Goal: Task Accomplishment & Management: Use online tool/utility

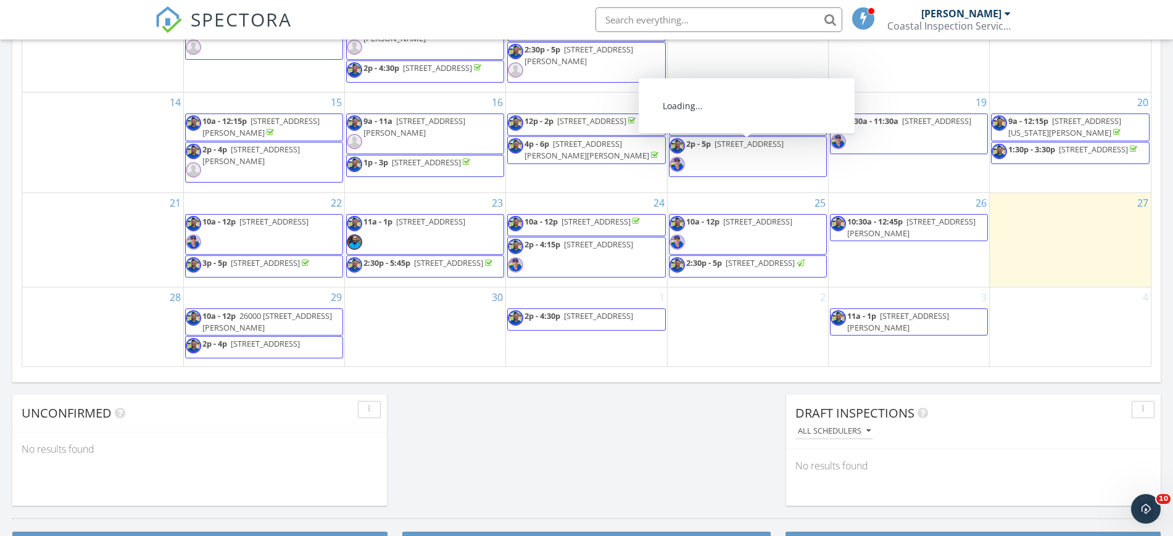
scroll to position [772, 0]
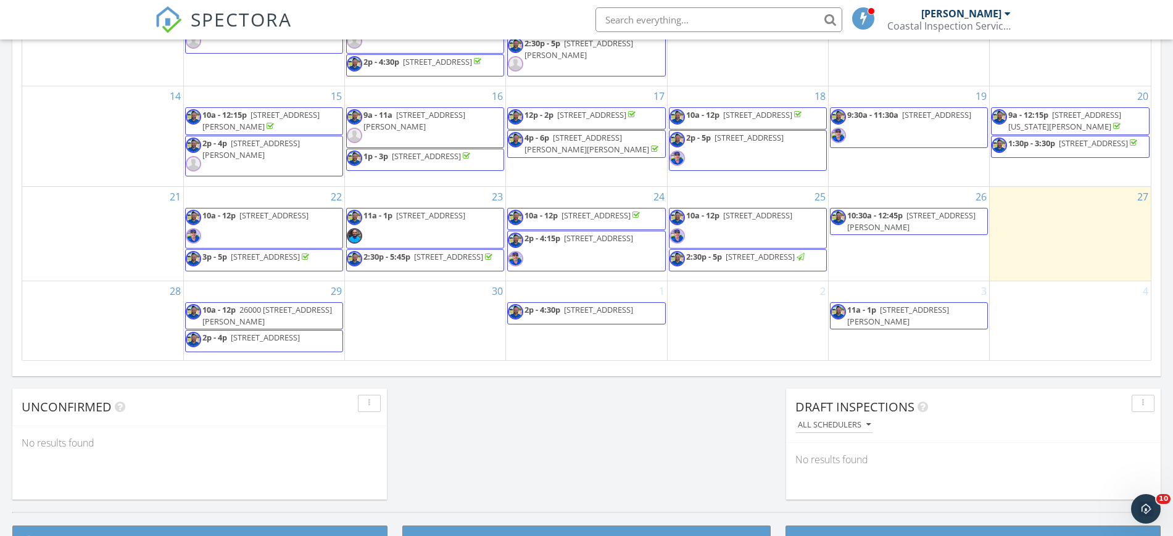
click at [295, 210] on span "23371 Caminito Telmo Unit 180, Laguna Hills 92653" at bounding box center [274, 215] width 69 height 11
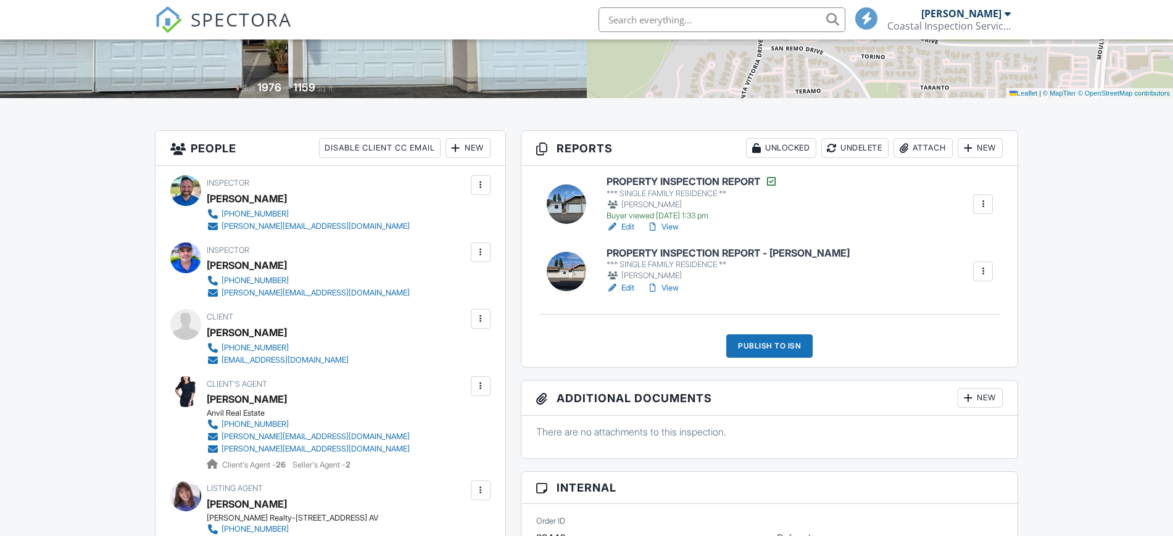
click at [681, 180] on h6 "PROPERTY INSPECTION REPORT" at bounding box center [692, 181] width 171 height 12
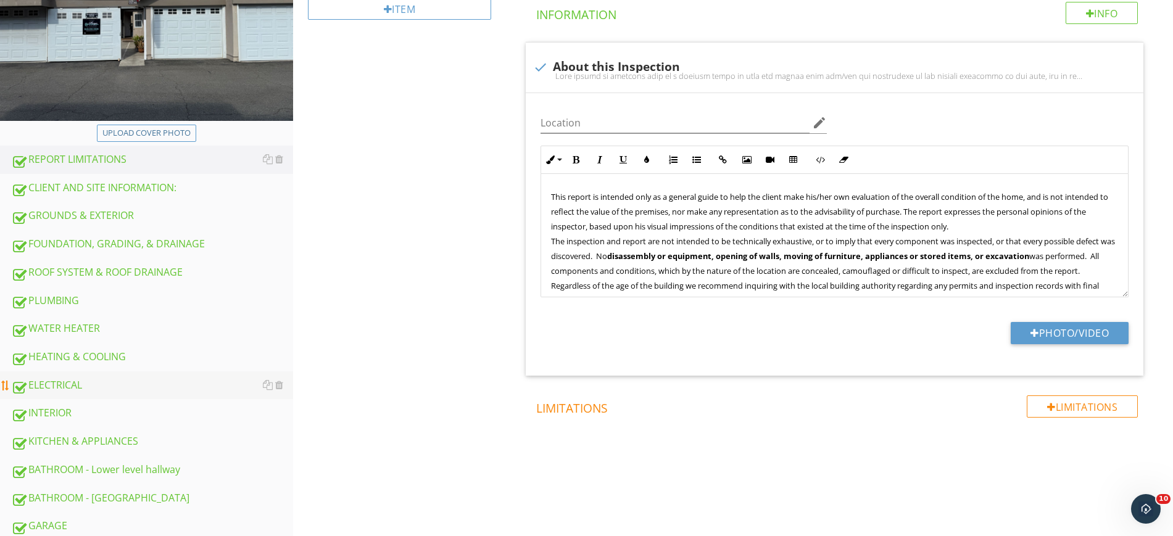
scroll to position [231, 0]
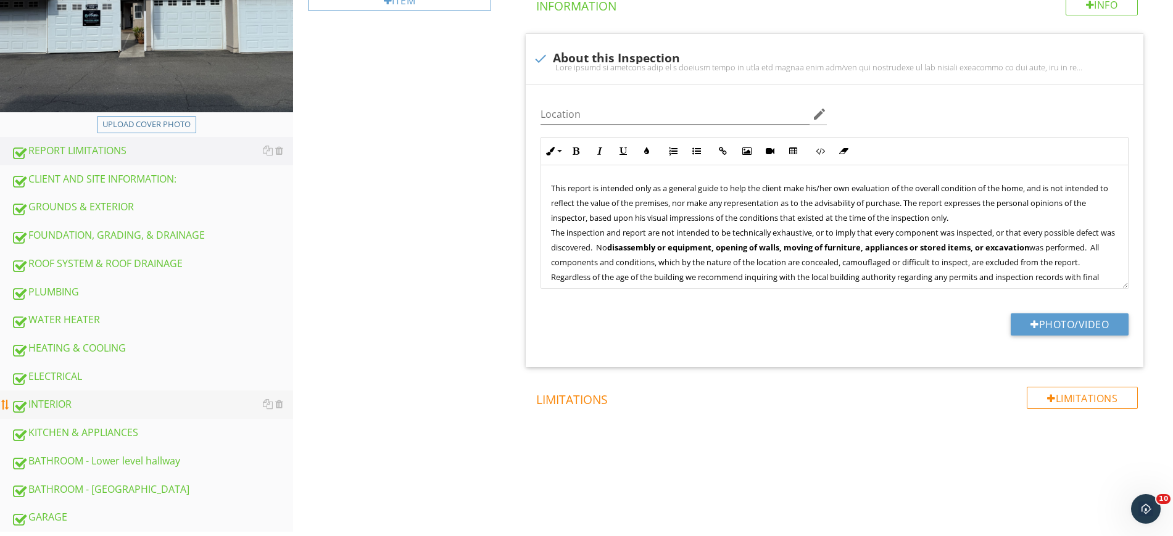
click at [40, 404] on div "INTERIOR" at bounding box center [152, 405] width 282 height 16
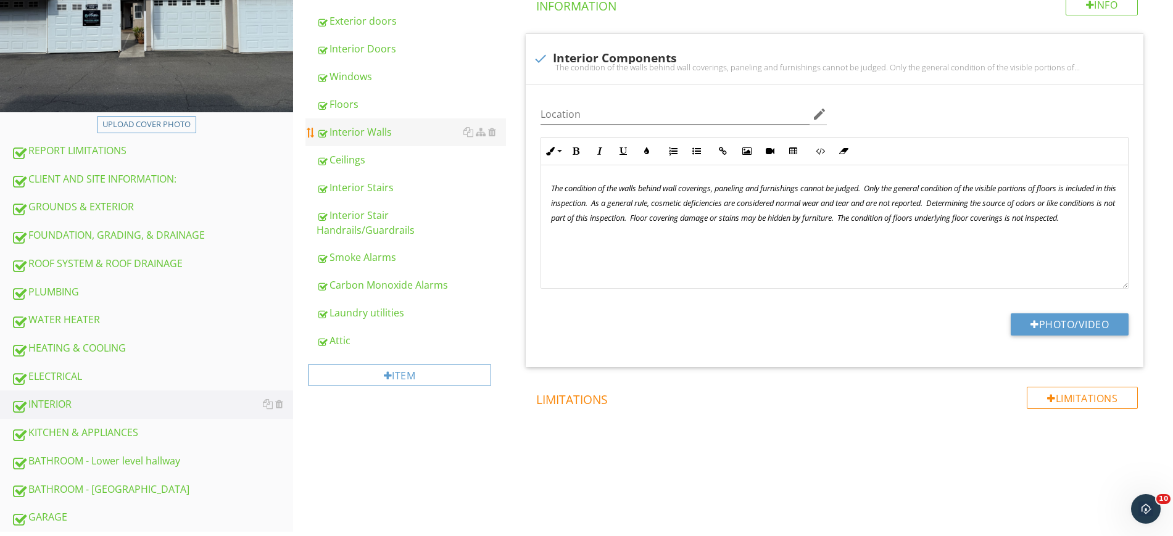
click at [375, 141] on link "Interior Walls" at bounding box center [411, 132] width 189 height 27
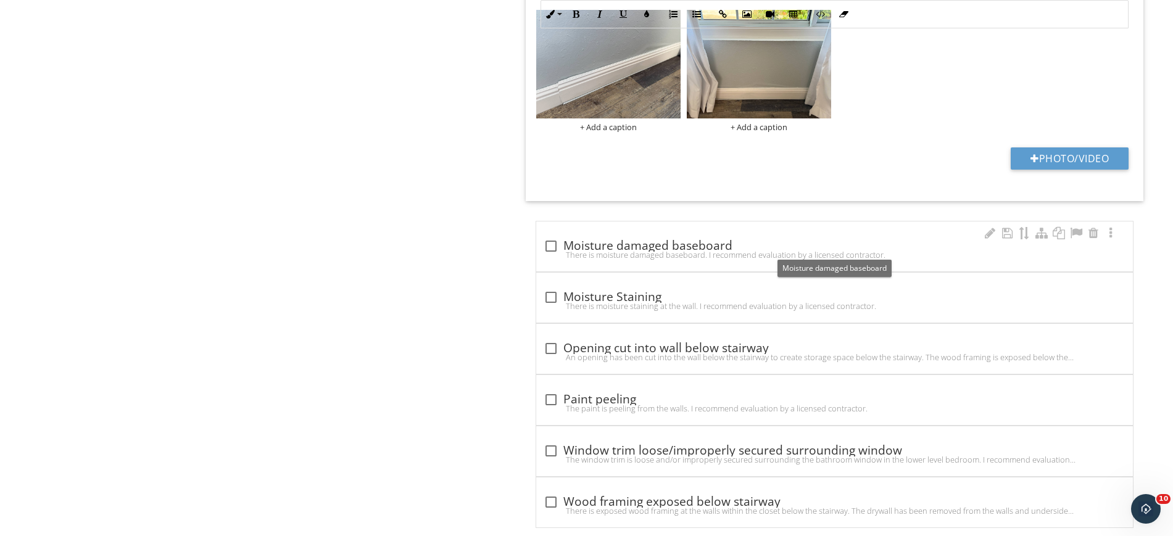
scroll to position [1466, 0]
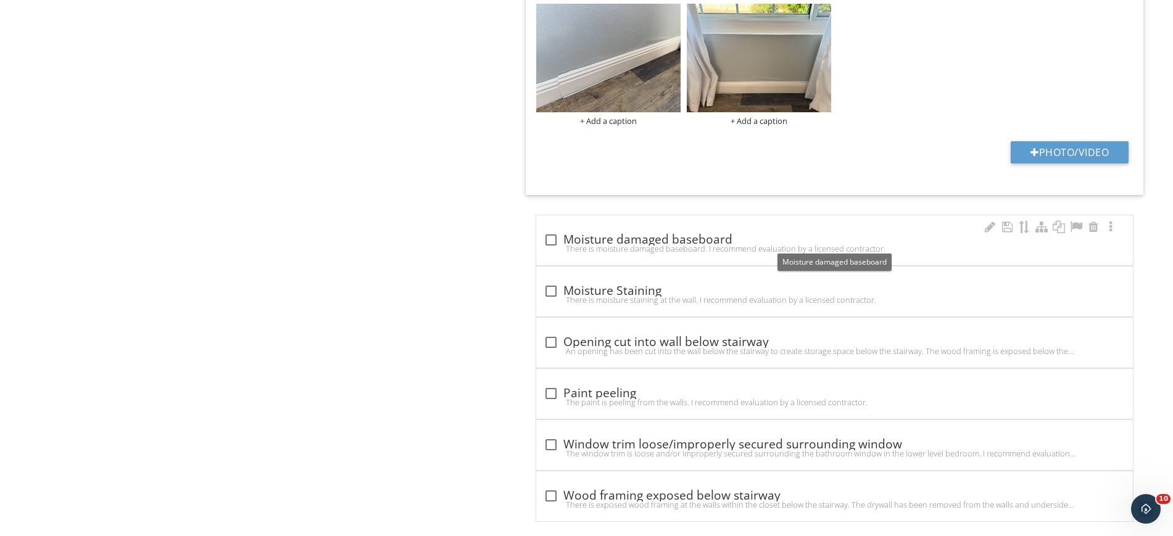
click at [551, 238] on div at bounding box center [551, 240] width 21 height 21
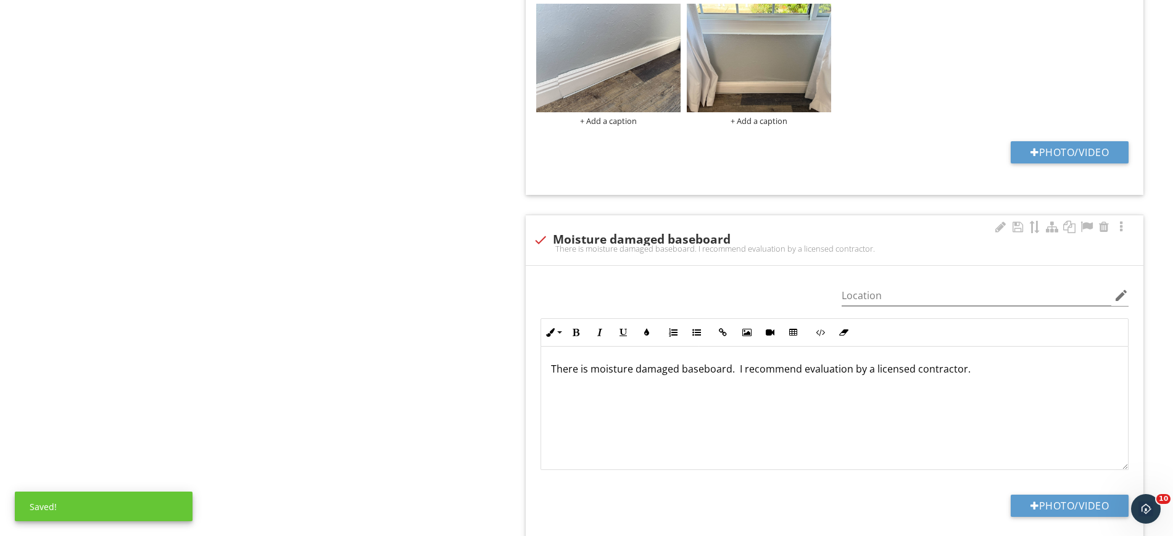
click at [542, 243] on div at bounding box center [540, 240] width 21 height 21
checkbox input "true"
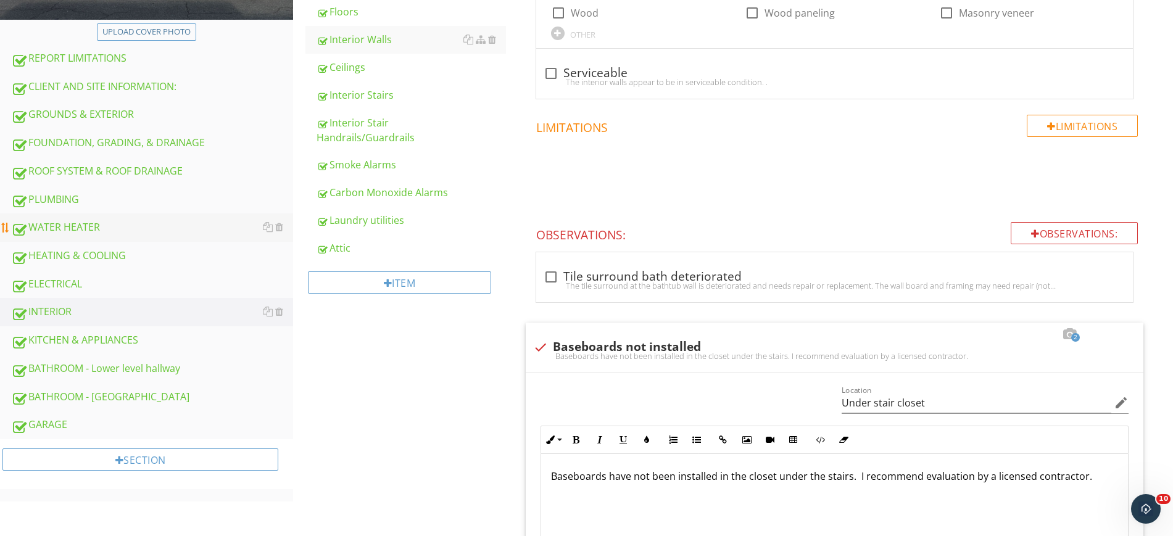
scroll to position [325, 0]
click at [99, 341] on div "KITCHEN & APPLIANCES" at bounding box center [152, 339] width 282 height 16
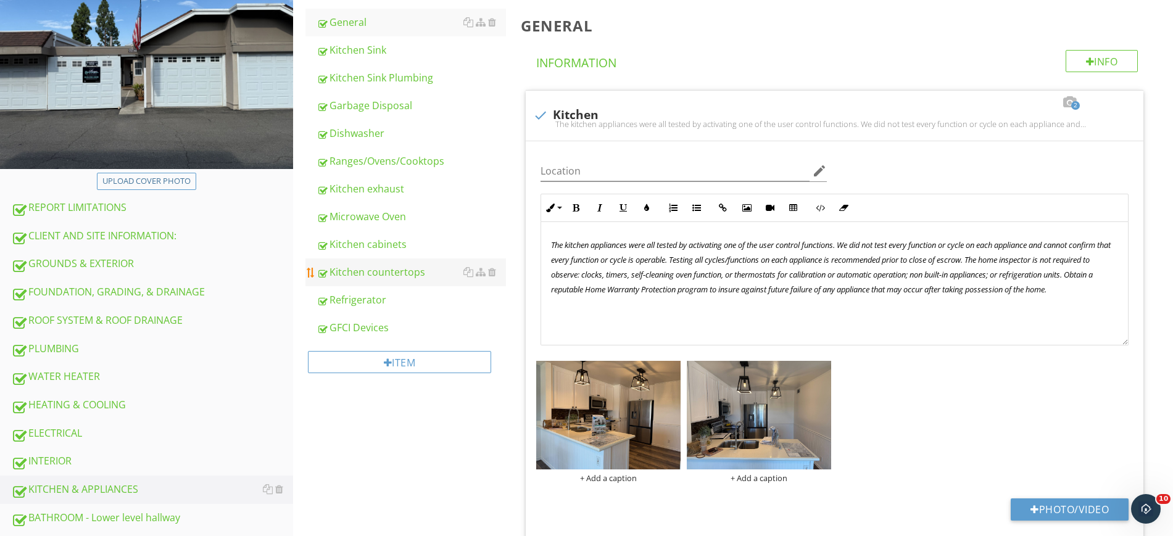
scroll to position [171, 0]
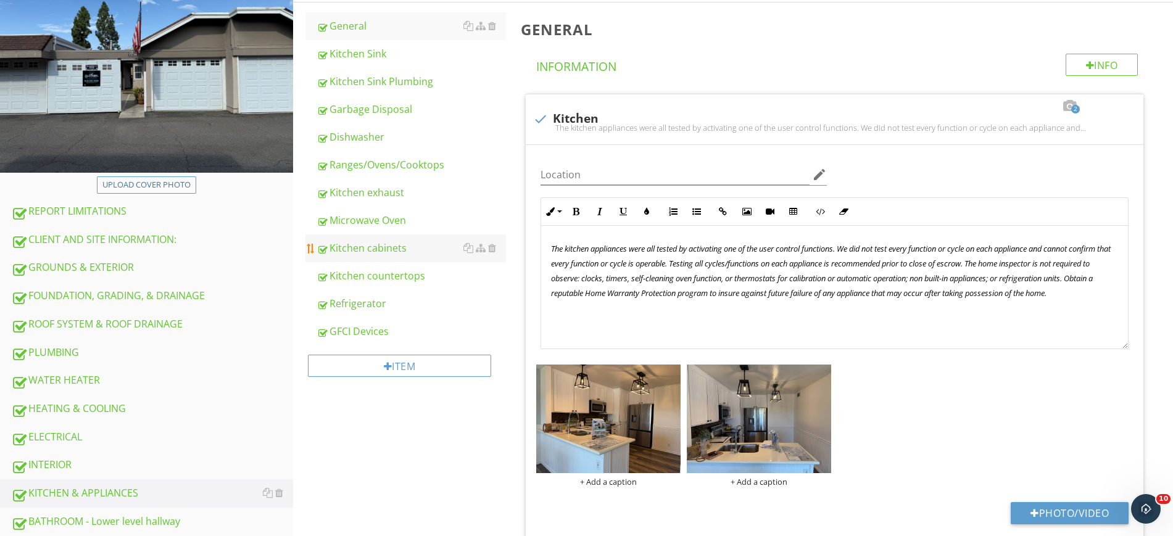
click at [397, 256] on link "Kitchen cabinets" at bounding box center [411, 248] width 189 height 27
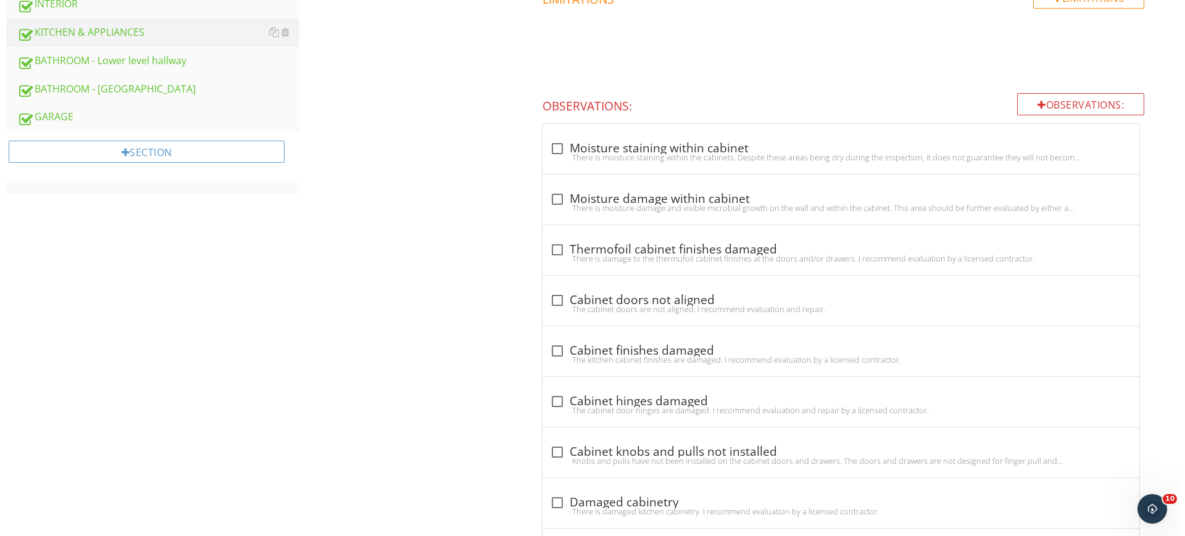
scroll to position [634, 0]
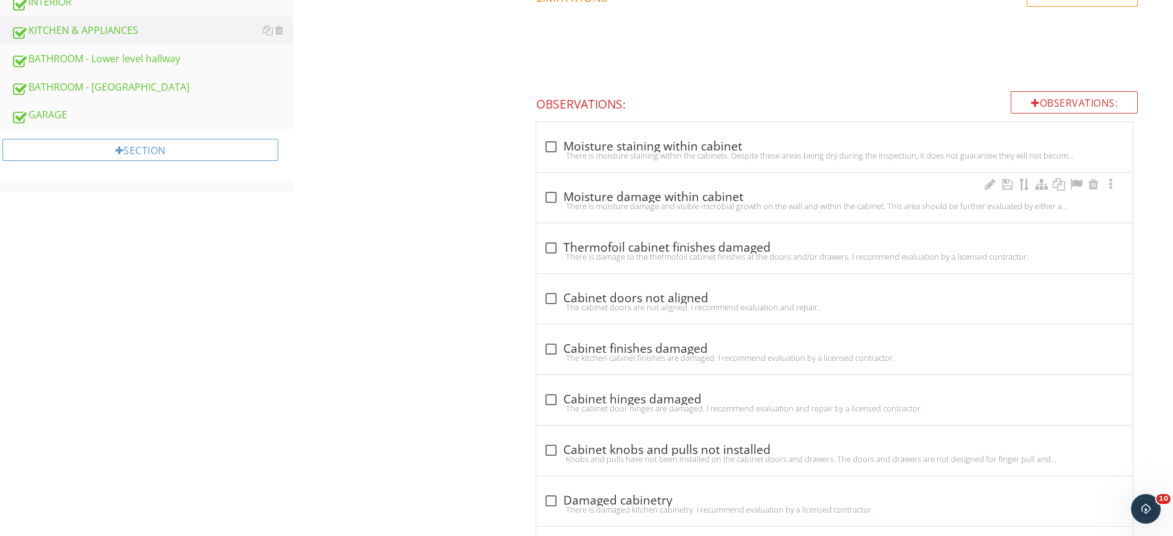
click at [552, 202] on div "There is moisture damage and visible microbial growth on the wall and within th…" at bounding box center [835, 206] width 582 height 10
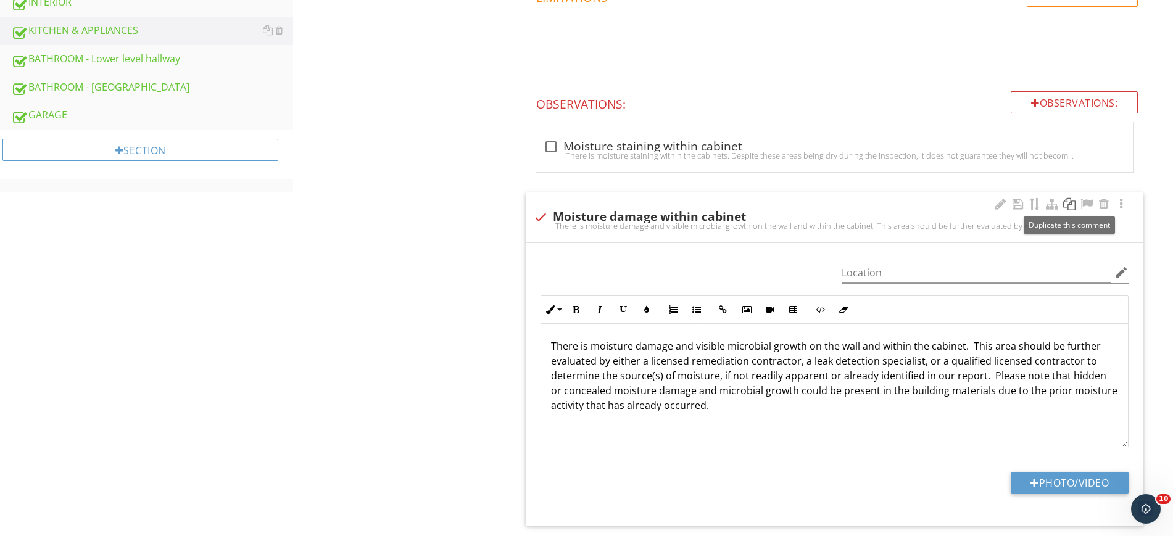
click at [1066, 202] on div at bounding box center [1069, 204] width 15 height 12
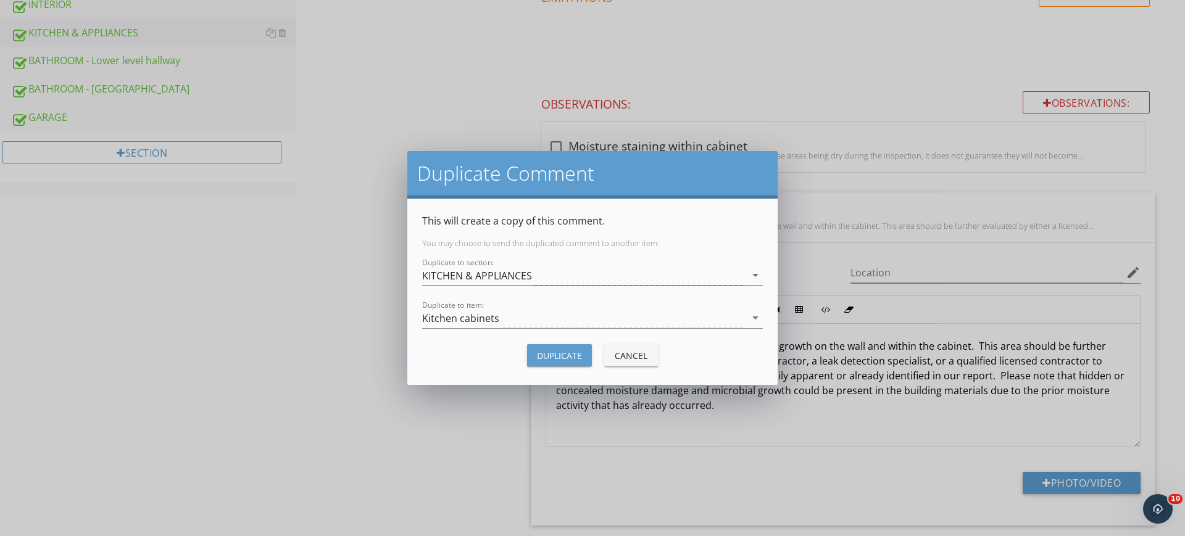
click at [754, 275] on icon "arrow_drop_down" at bounding box center [755, 275] width 15 height 15
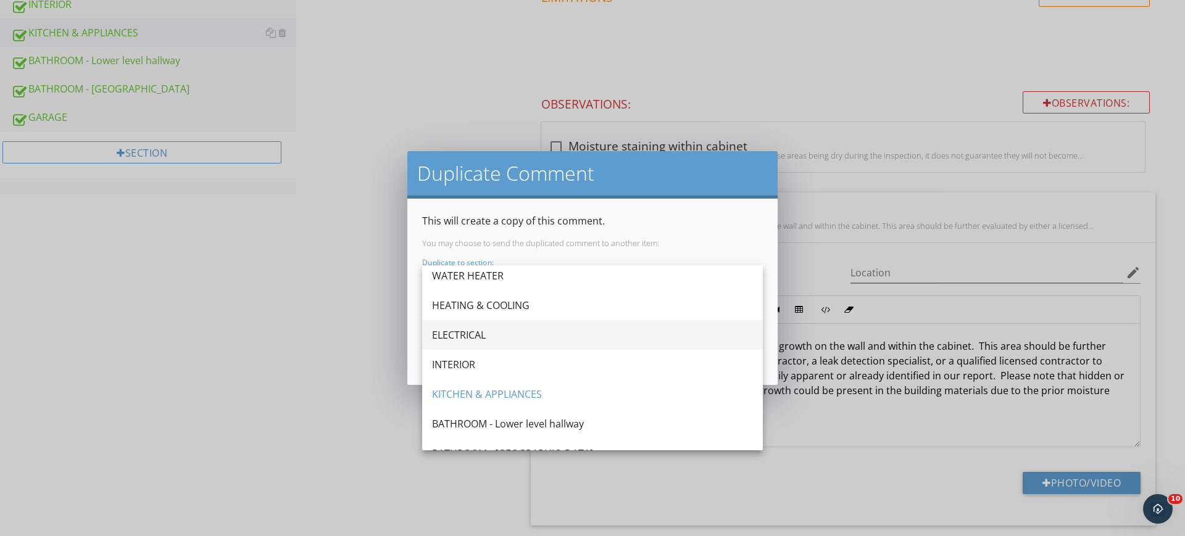
scroll to position [231, 0]
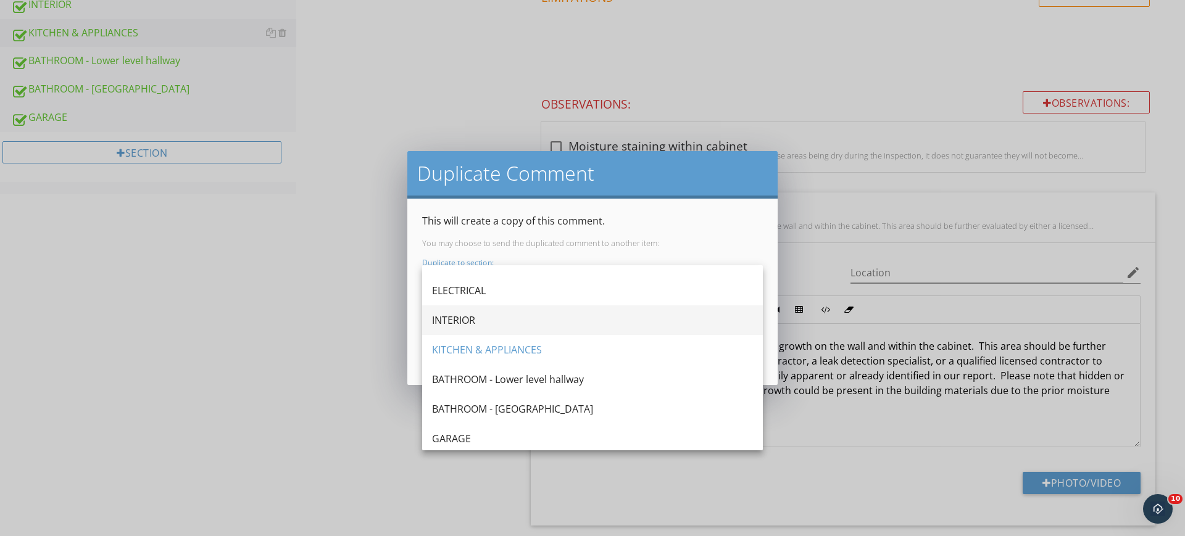
click at [528, 314] on div "INTERIOR" at bounding box center [592, 320] width 321 height 15
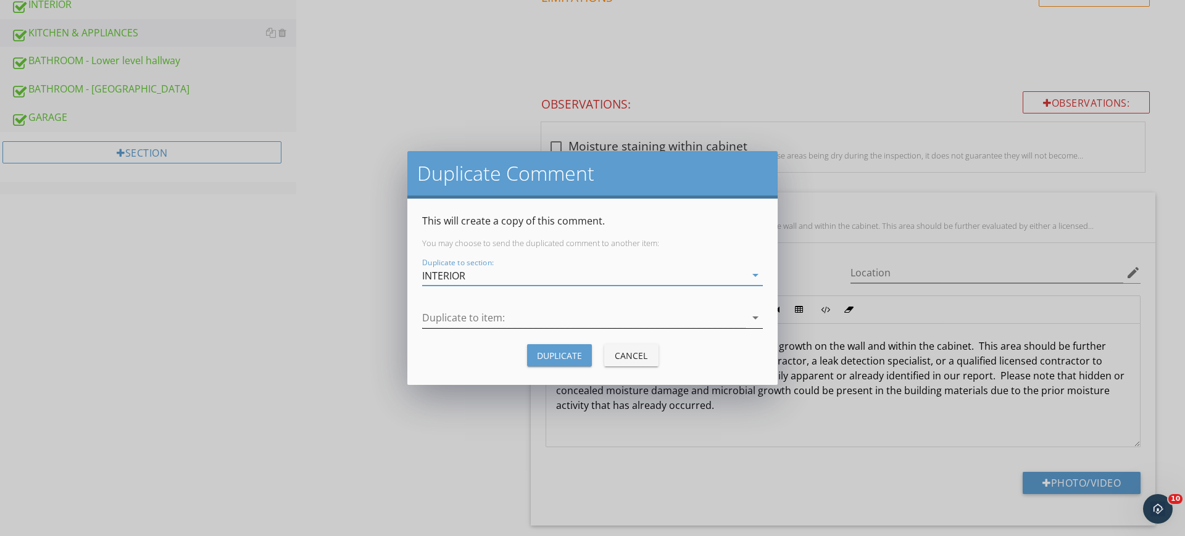
click at [760, 319] on icon "arrow_drop_down" at bounding box center [755, 318] width 15 height 15
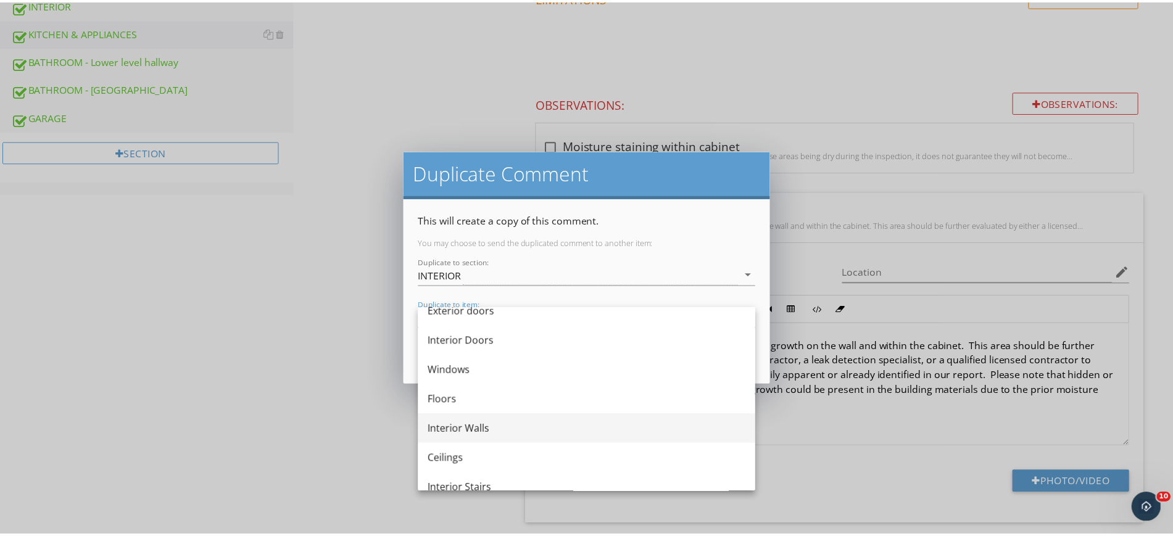
scroll to position [77, 0]
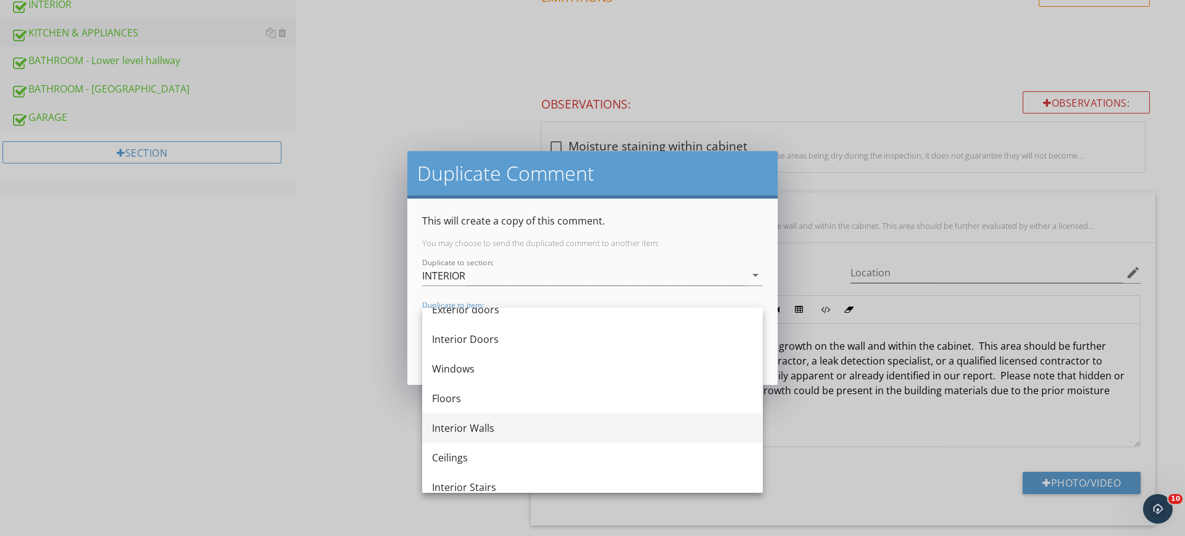
click at [476, 430] on div "Interior Walls" at bounding box center [592, 428] width 321 height 15
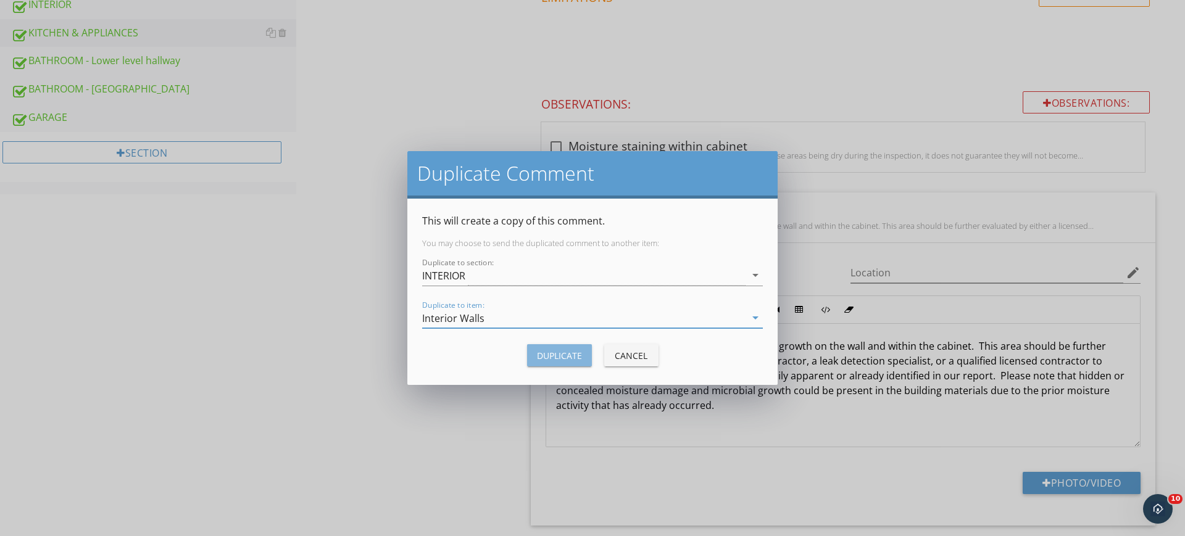
click at [545, 355] on div "Duplicate" at bounding box center [559, 355] width 45 height 13
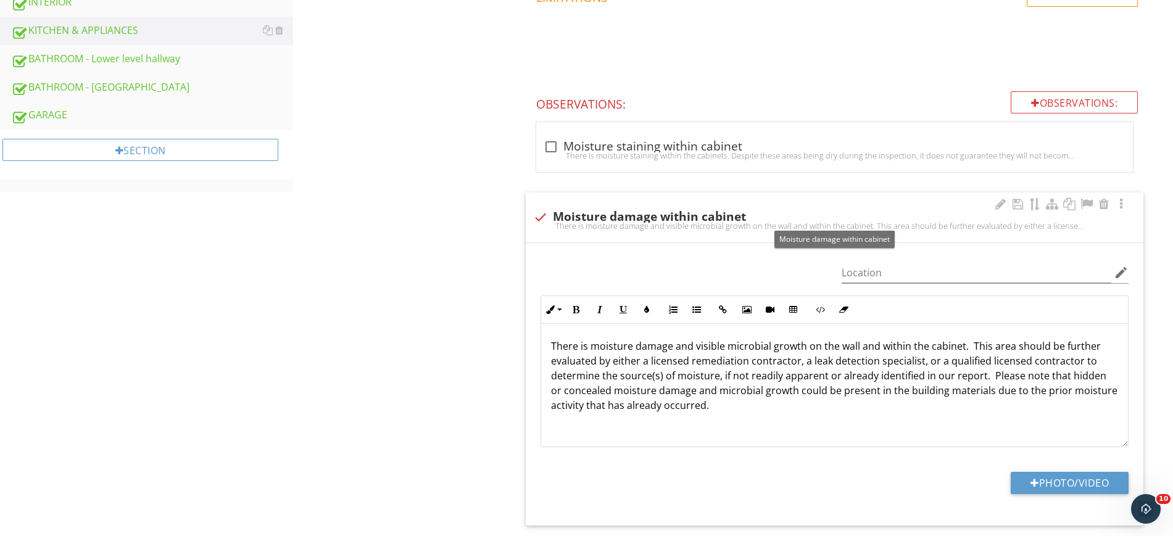
click at [538, 215] on div at bounding box center [540, 217] width 21 height 21
checkbox input "true"
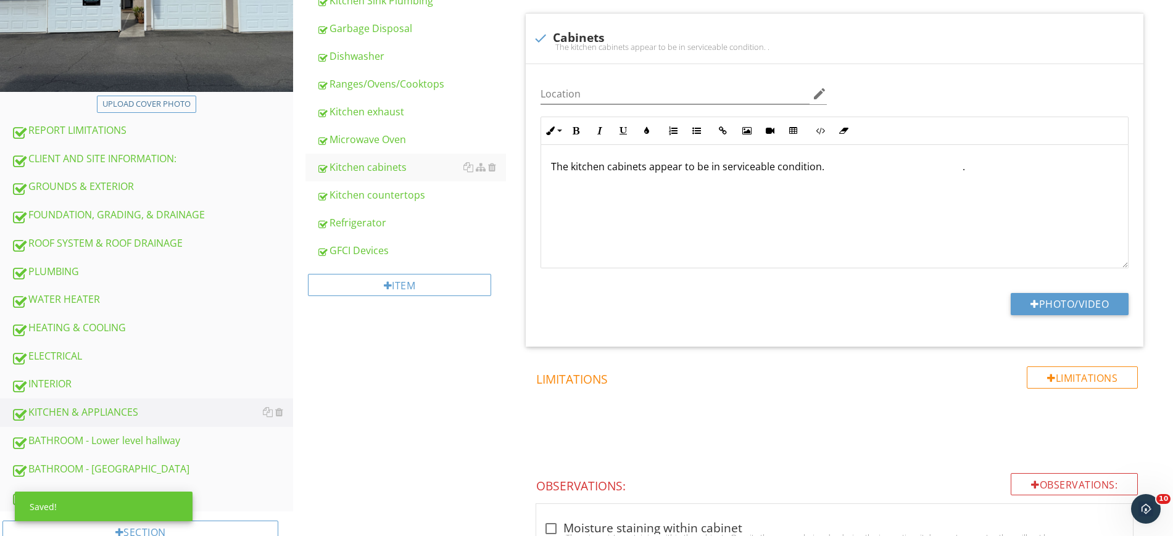
scroll to position [248, 0]
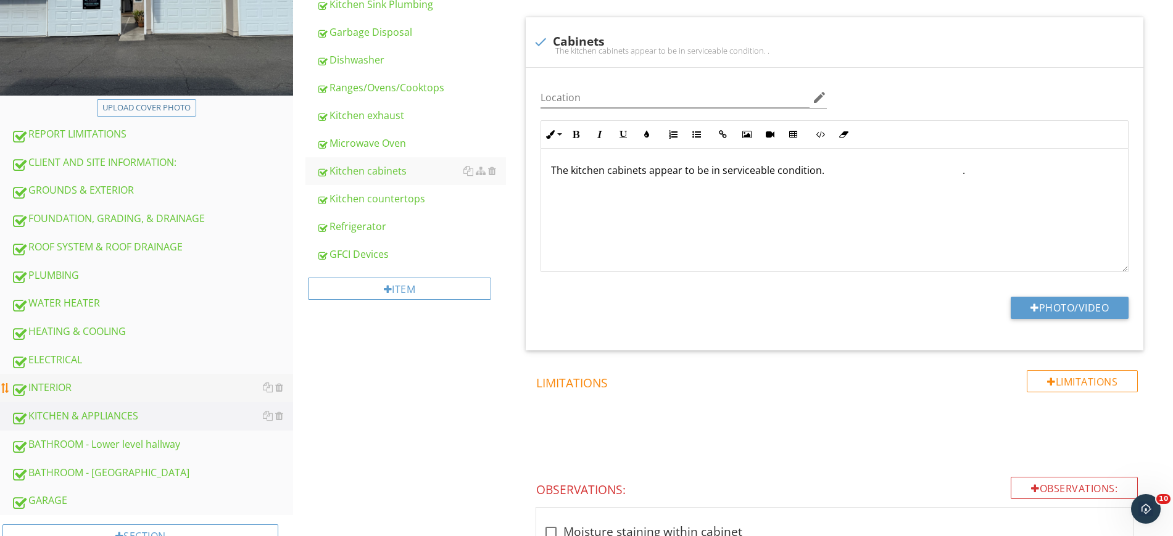
click at [52, 390] on div "INTERIOR" at bounding box center [152, 388] width 282 height 16
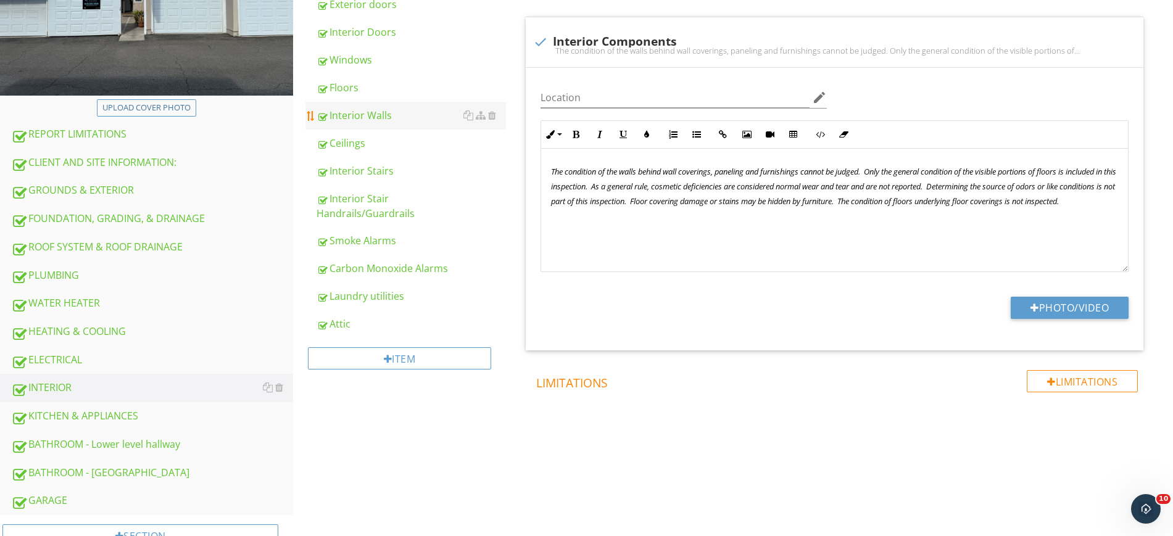
click at [393, 119] on div "Interior Walls" at bounding box center [411, 115] width 189 height 15
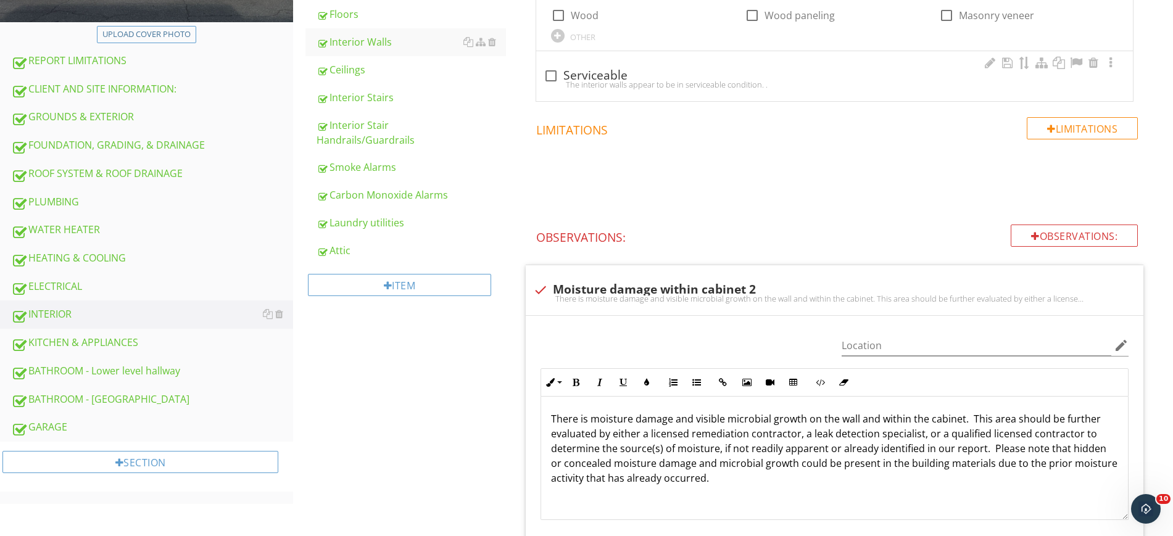
scroll to position [325, 0]
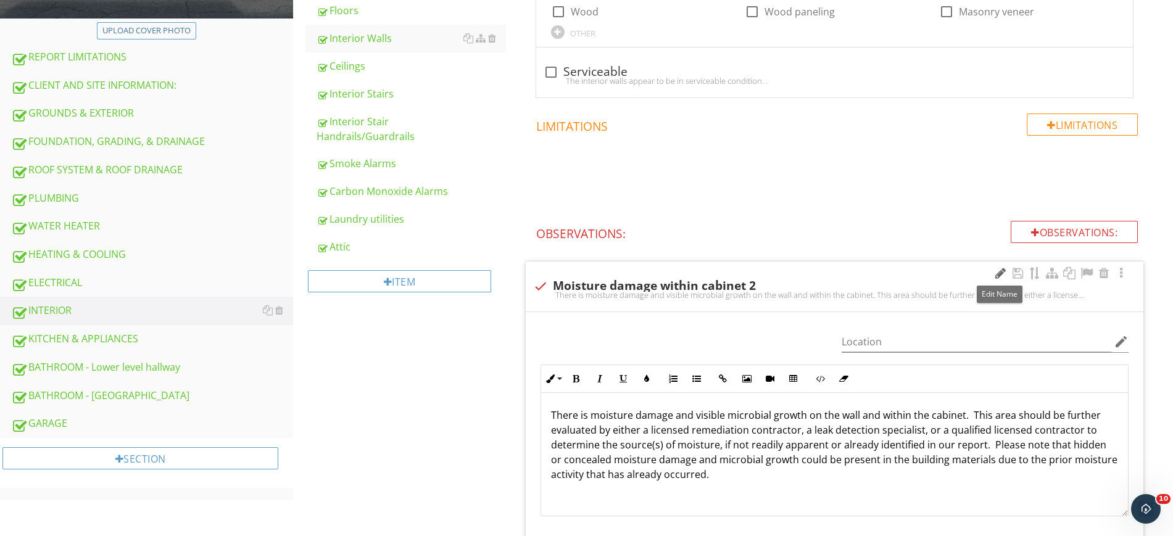
click at [999, 276] on div at bounding box center [1000, 273] width 15 height 12
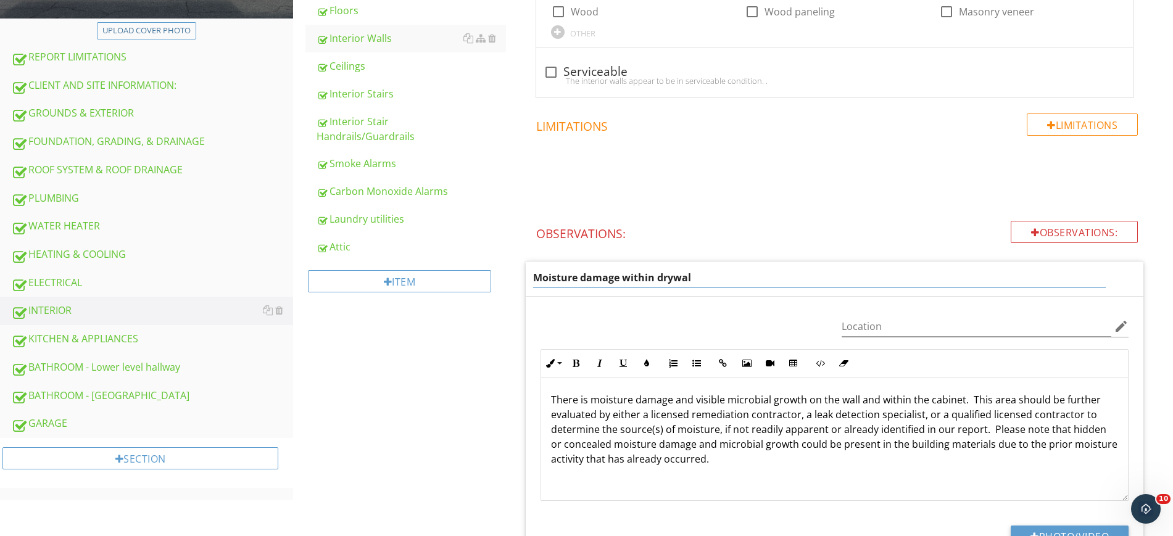
type input "Moisture damage within drywall"
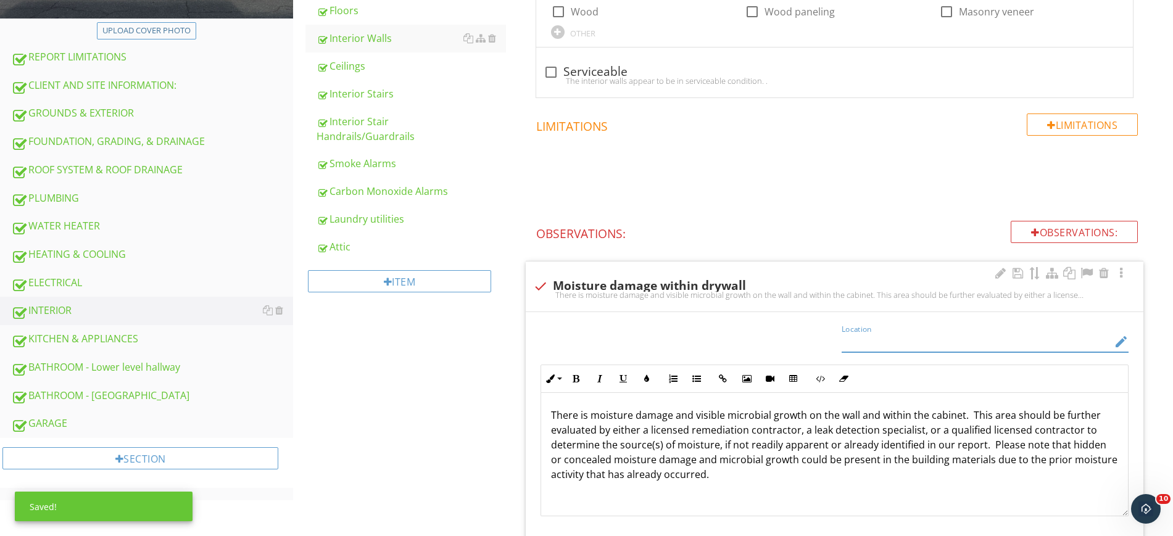
click at [864, 325] on div "Location edit" at bounding box center [985, 345] width 287 height 40
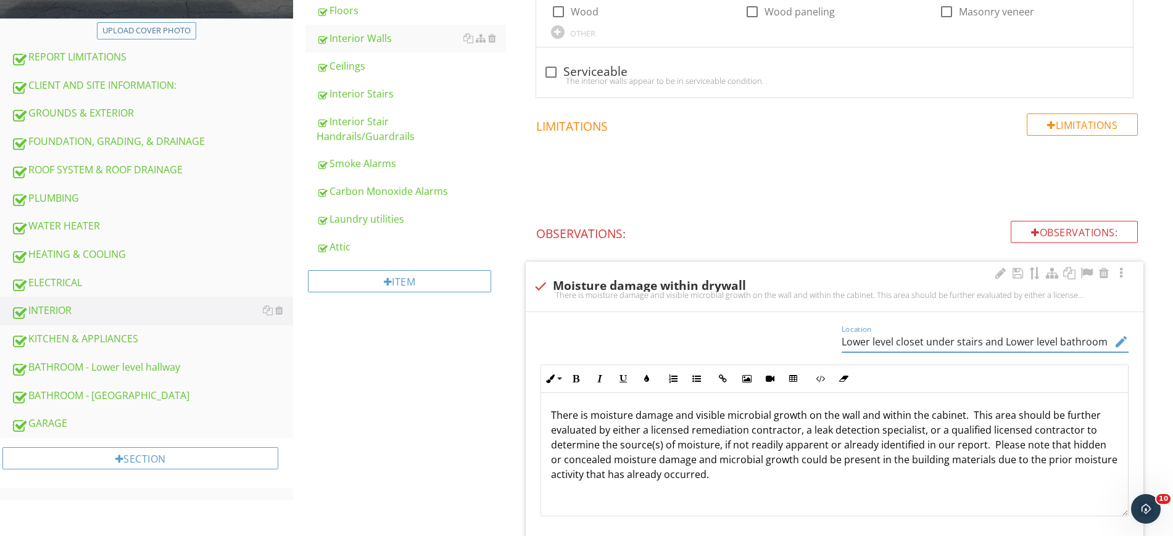
type input "Lower level closet under stairs and Lower level bathroom"
click at [833, 418] on p "There is moisture damage and visible microbial growth on the wall and within th…" at bounding box center [834, 445] width 567 height 74
click at [937, 417] on p "There is moisture damage and visible microbial growth on the lower level closet…" at bounding box center [834, 445] width 567 height 74
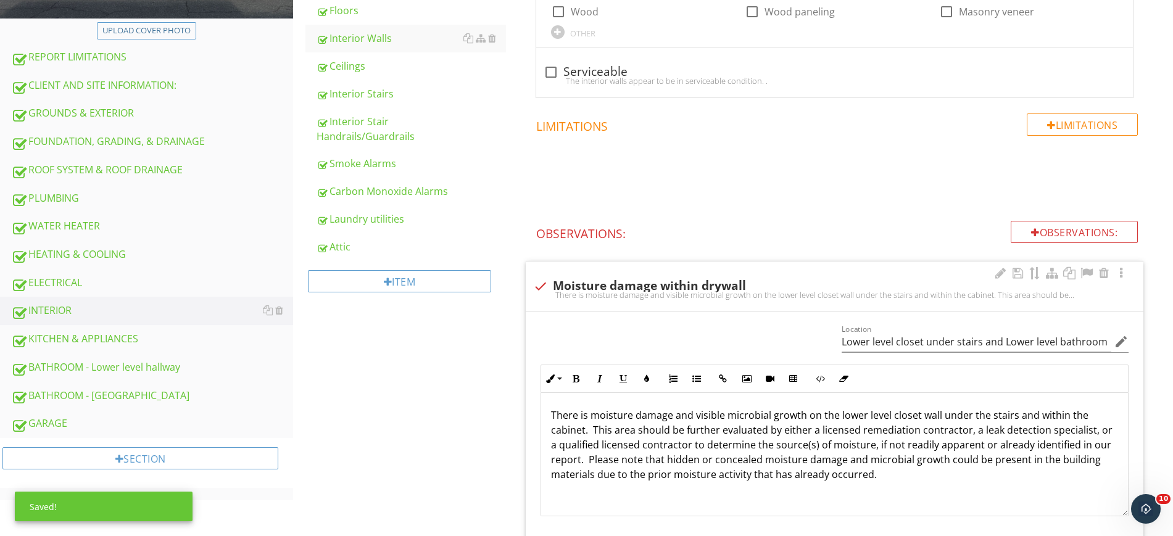
click at [547, 435] on div "There is moisture damage and visible microbial growth on the lower level closet…" at bounding box center [834, 454] width 587 height 123
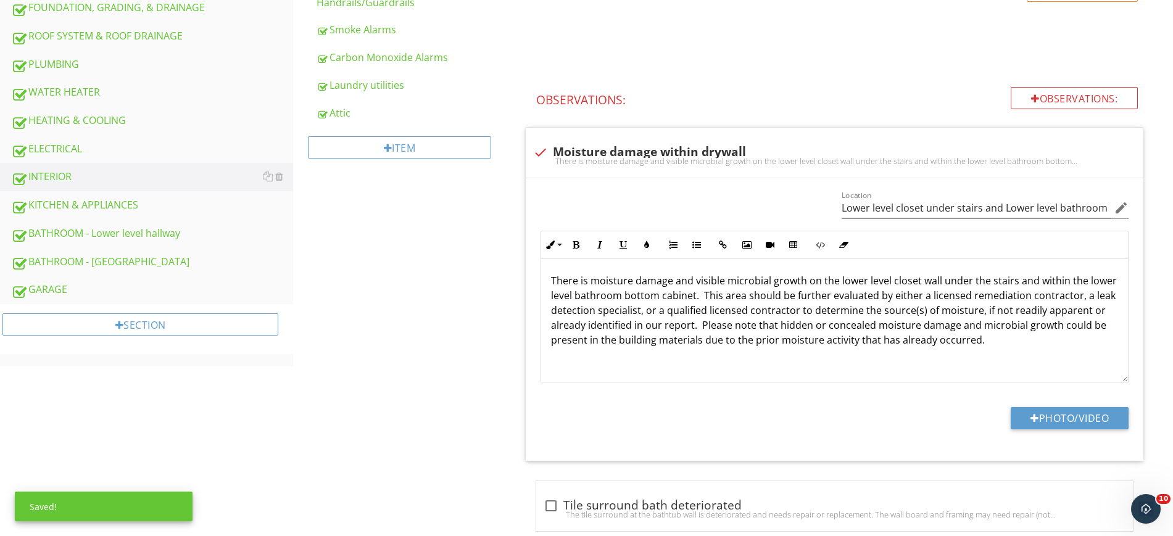
scroll to position [480, 0]
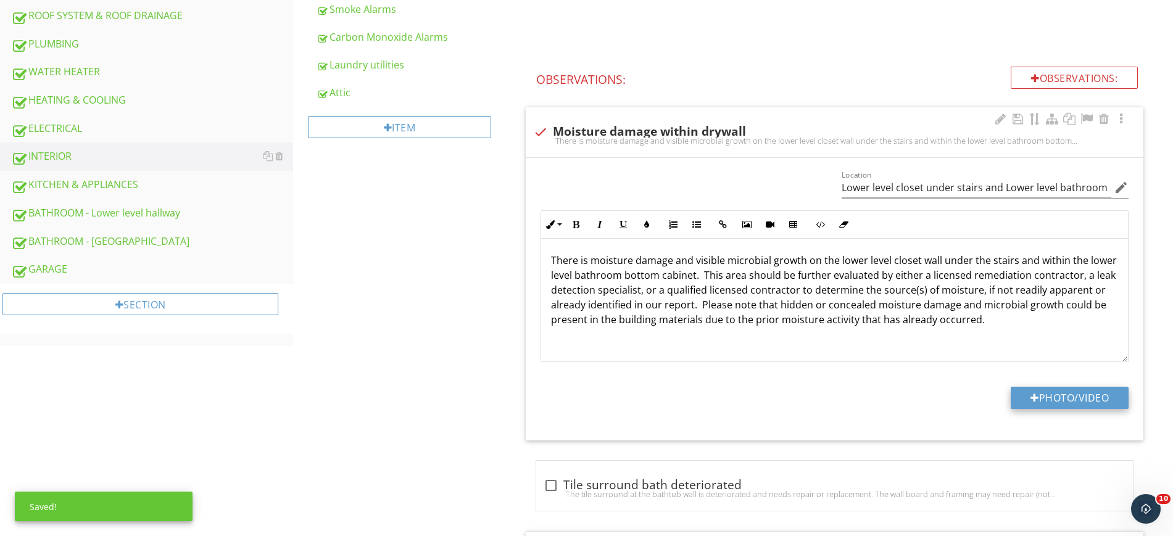
click at [1092, 404] on button "Photo/Video" at bounding box center [1070, 398] width 118 height 22
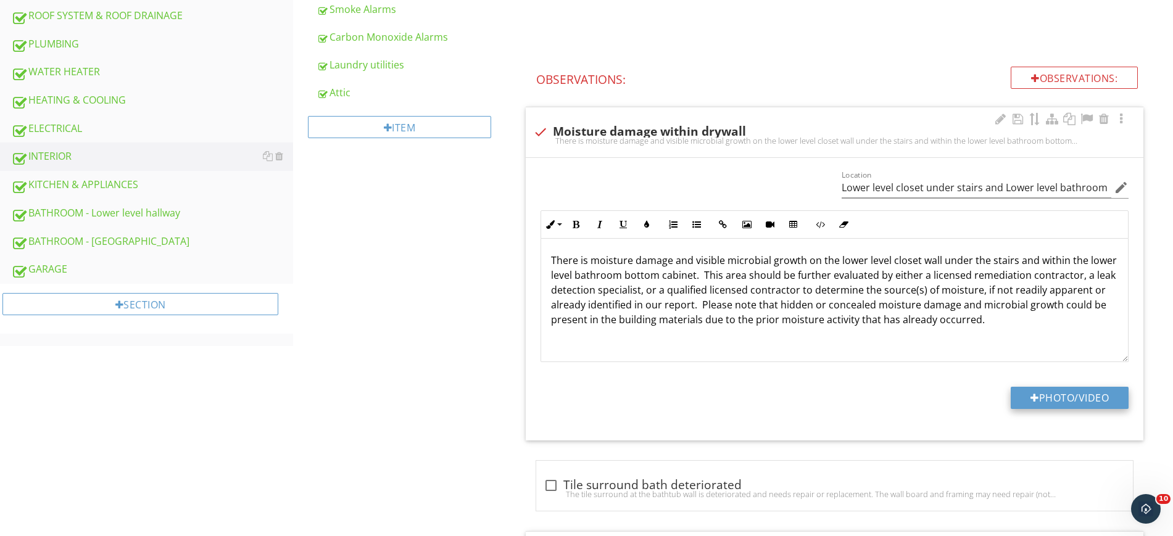
type input "C:\fakepath\IMG_3308.JPG"
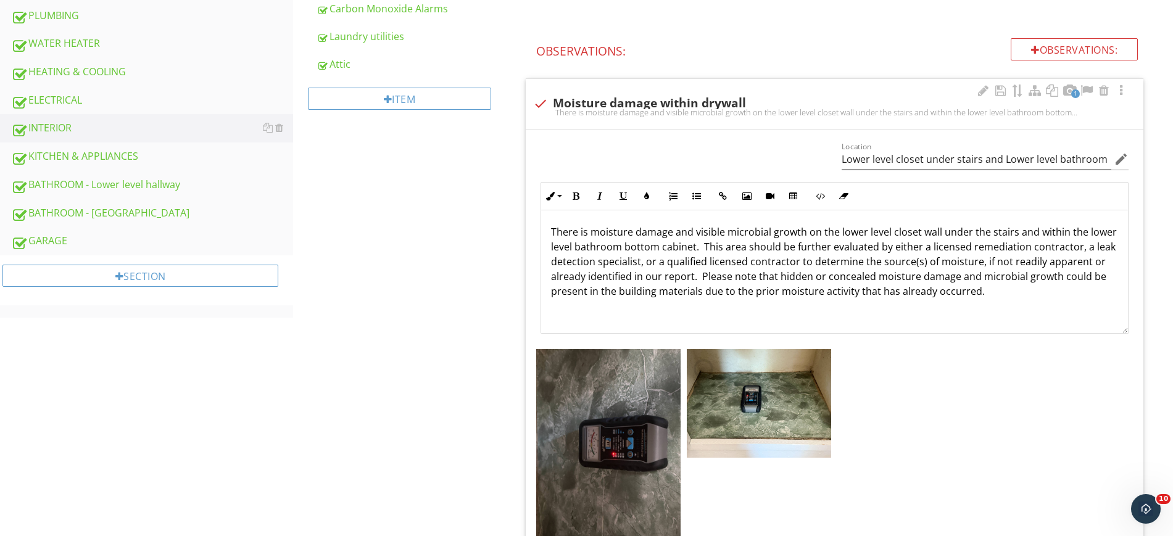
scroll to position [557, 0]
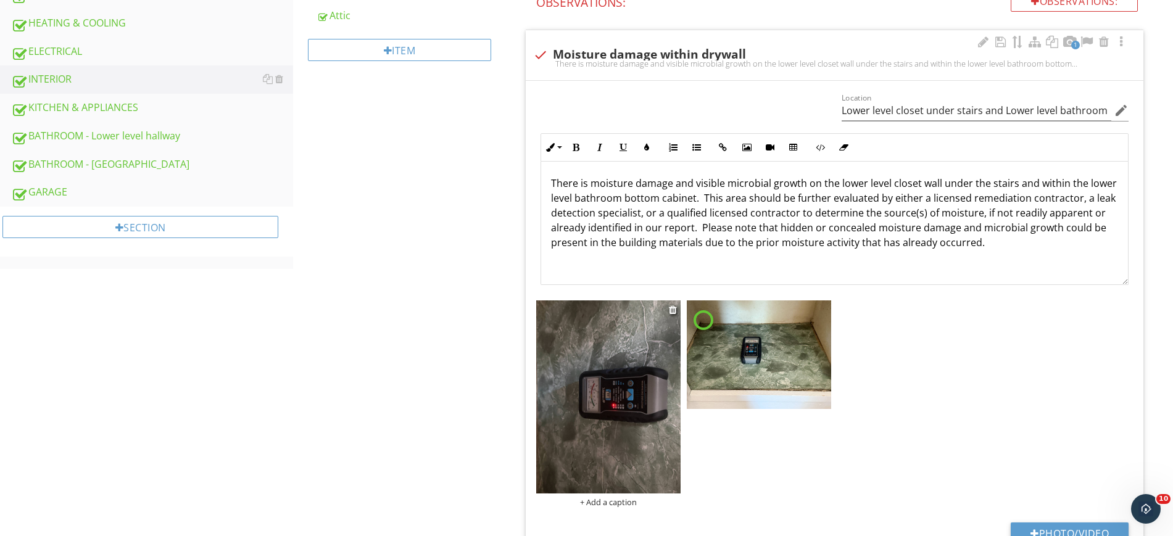
click at [627, 401] on img at bounding box center [608, 397] width 144 height 193
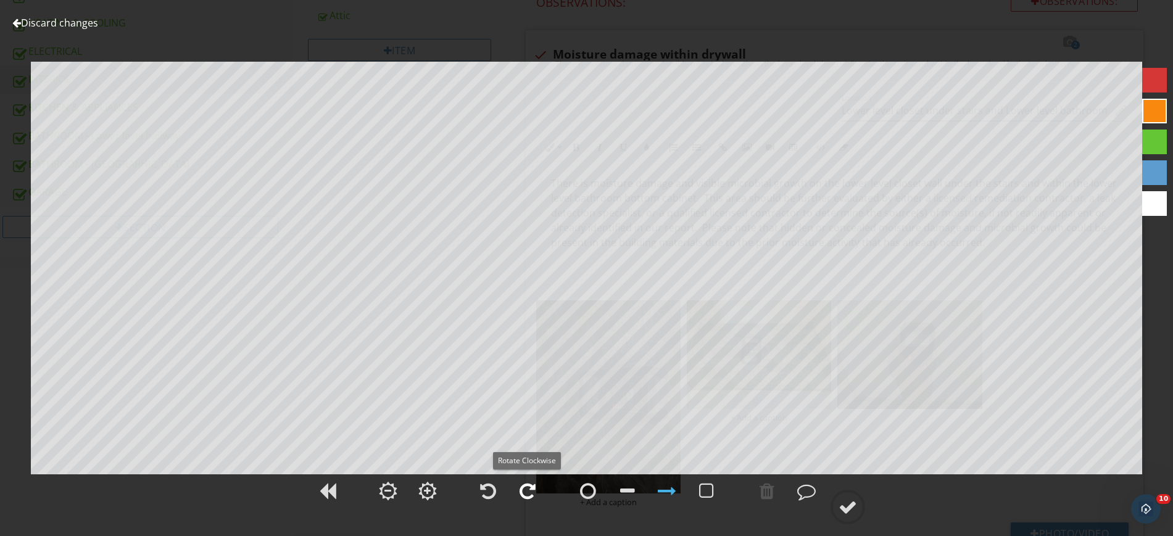
click at [531, 490] on div at bounding box center [528, 491] width 16 height 19
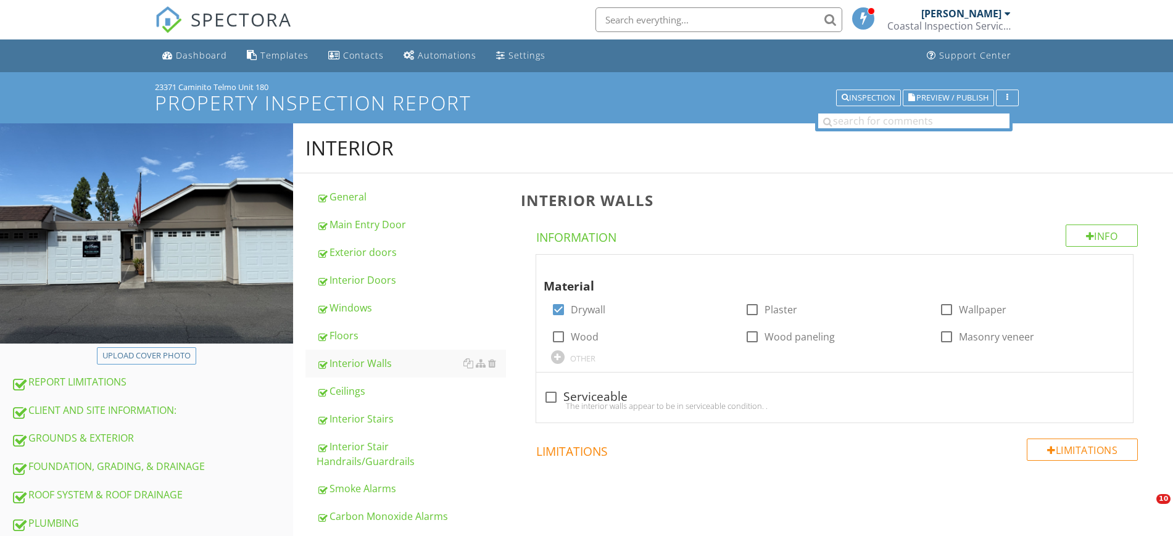
scroll to position [309, 0]
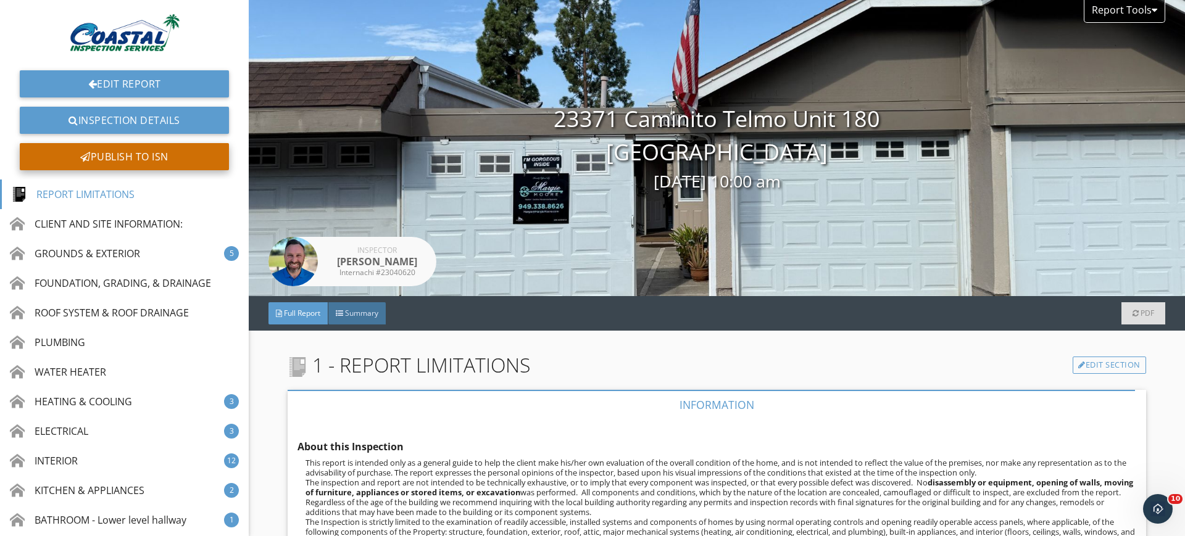
click at [127, 159] on div "Publish to ISN" at bounding box center [124, 156] width 209 height 27
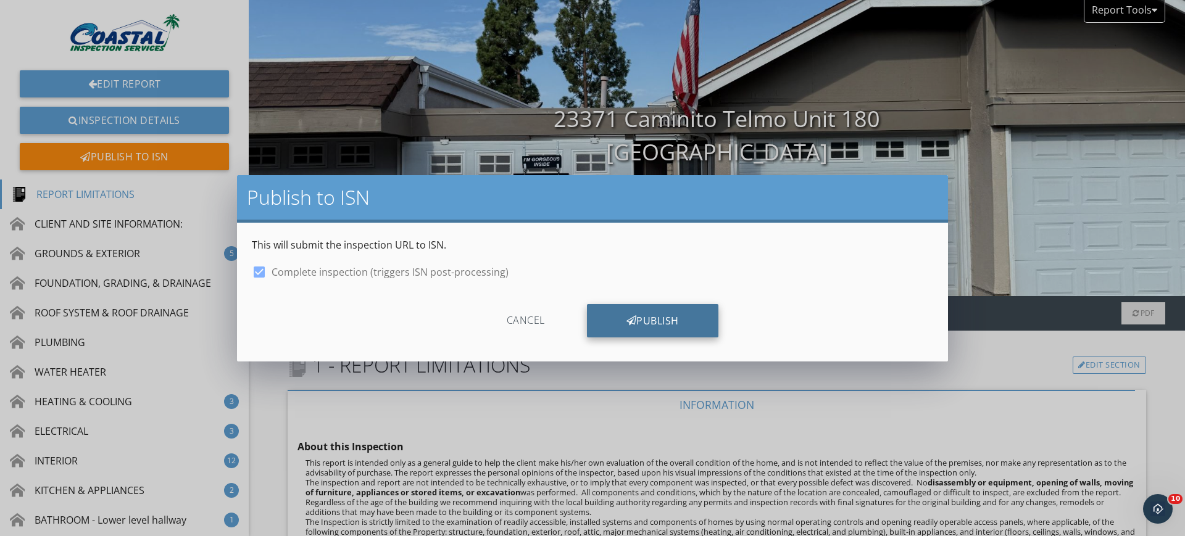
click at [638, 323] on div "Publish" at bounding box center [652, 320] width 131 height 33
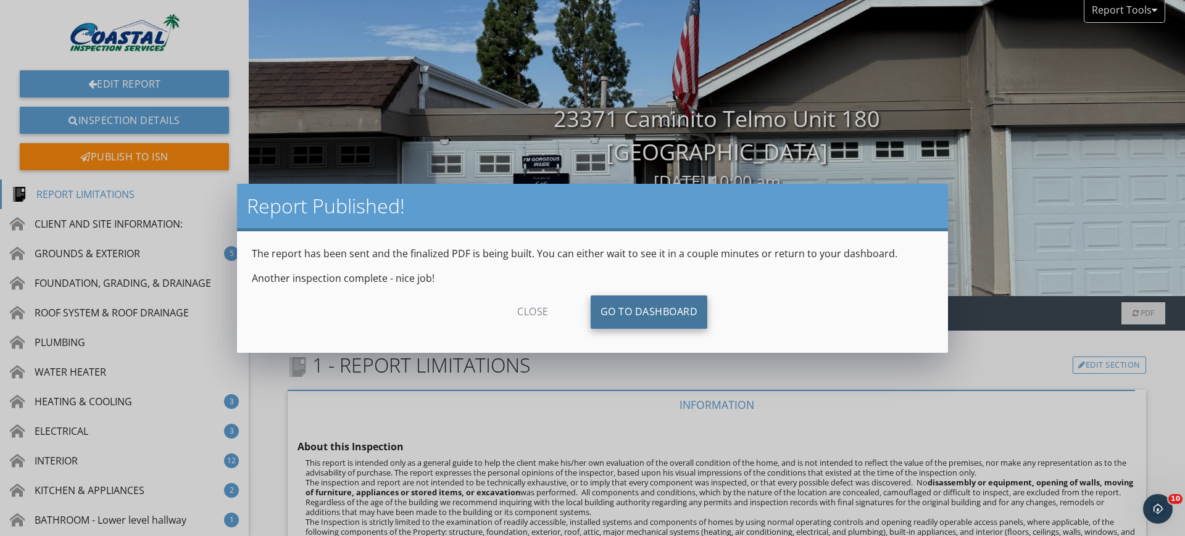
click at [619, 311] on link "Go To Dashboard" at bounding box center [649, 312] width 117 height 33
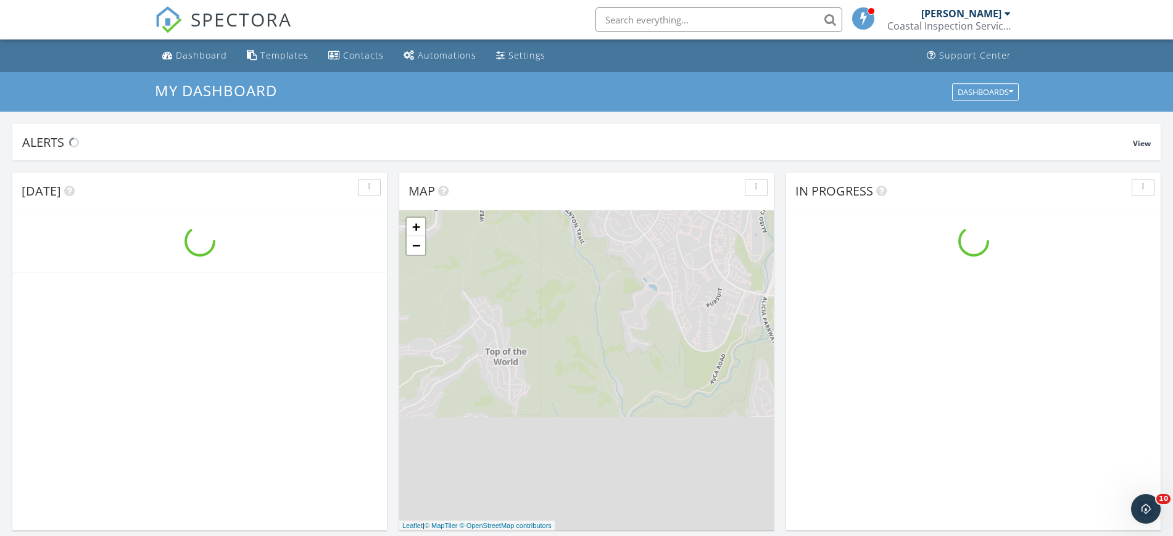
scroll to position [1148, 1198]
